Goal: Browse casually

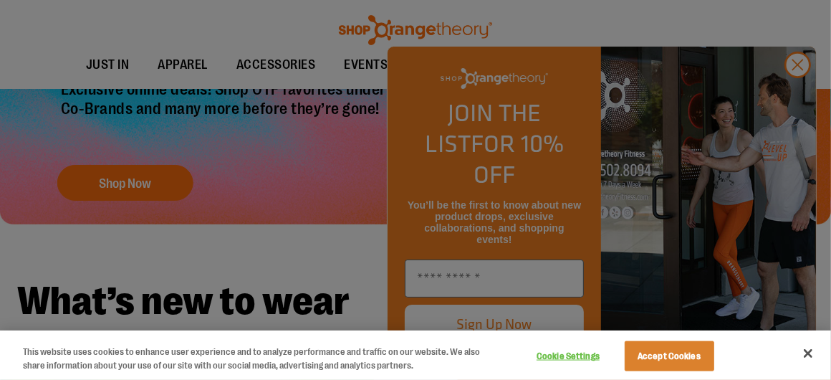
scroll to position [218, 0]
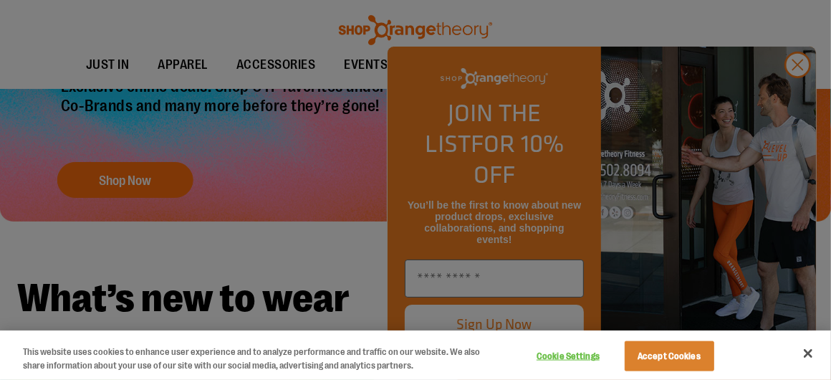
click at [794, 101] on div at bounding box center [415, 190] width 831 height 380
click at [801, 89] on div at bounding box center [415, 190] width 831 height 380
click at [796, 95] on div at bounding box center [415, 190] width 831 height 380
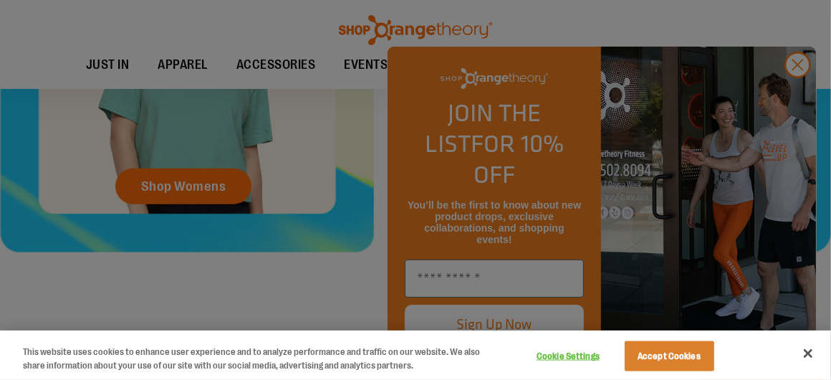
scroll to position [699, 0]
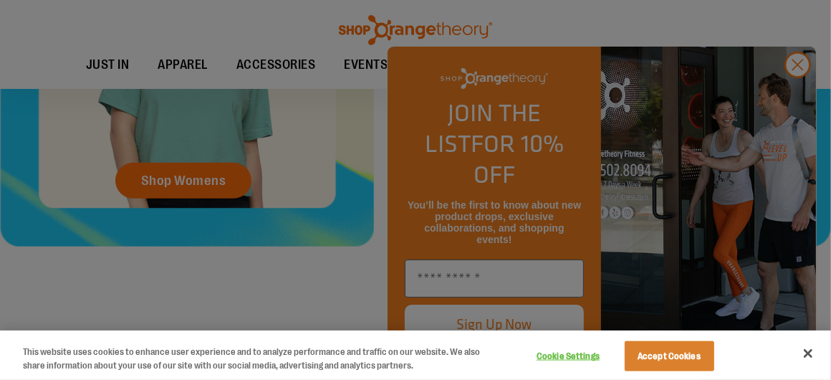
click at [798, 99] on div at bounding box center [415, 190] width 831 height 380
click at [795, 98] on div at bounding box center [415, 190] width 831 height 380
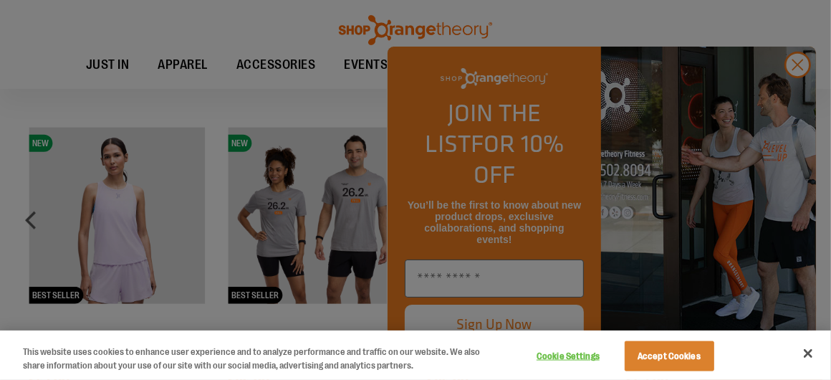
scroll to position [990, 0]
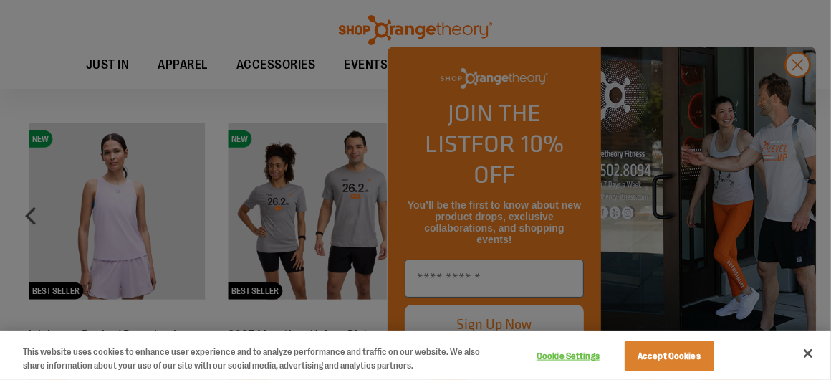
click at [798, 95] on div at bounding box center [415, 190] width 831 height 380
click at [791, 90] on div at bounding box center [415, 190] width 831 height 380
click at [788, 93] on div at bounding box center [415, 190] width 831 height 380
